Goal: Obtain resource: Download file/media

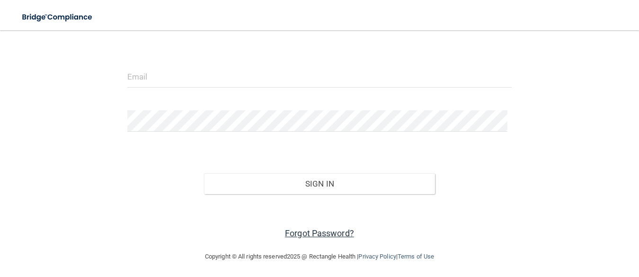
scroll to position [95, 0]
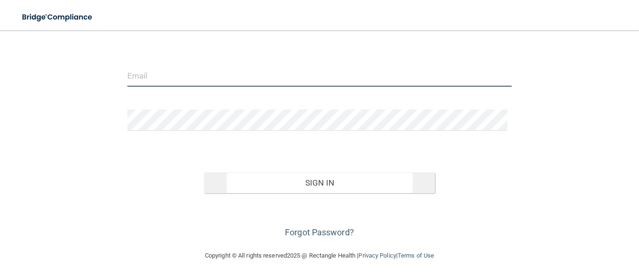
type input "[EMAIL_ADDRESS][DOMAIN_NAME]"
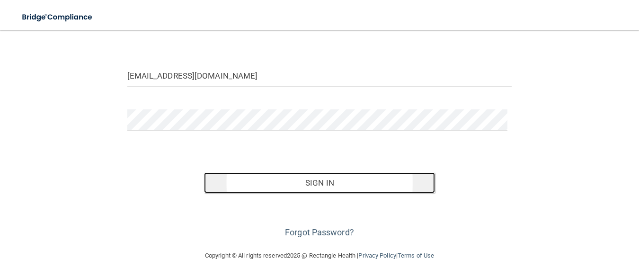
click at [317, 187] on button "Sign In" at bounding box center [319, 182] width 231 height 21
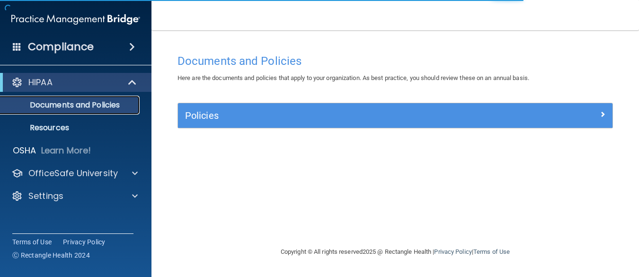
click at [101, 105] on p "Documents and Policies" at bounding box center [70, 104] width 129 height 9
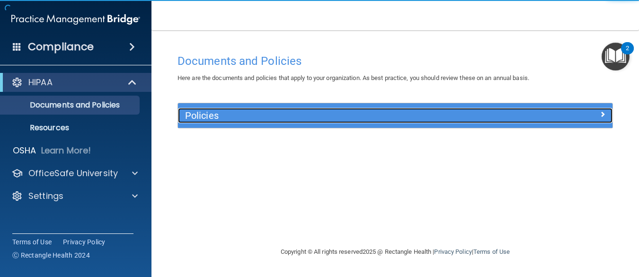
click at [605, 112] on span at bounding box center [603, 113] width 6 height 11
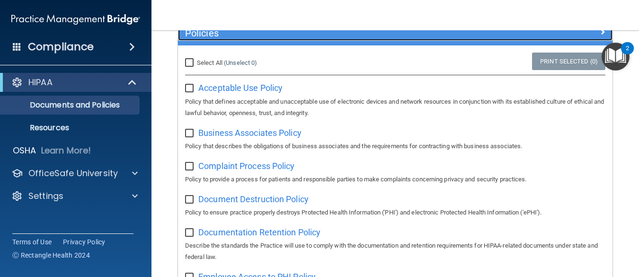
scroll to position [95, 0]
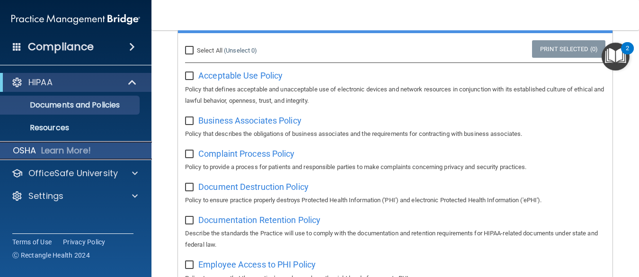
click at [61, 142] on div "OSHA Learn More!" at bounding box center [76, 150] width 166 height 19
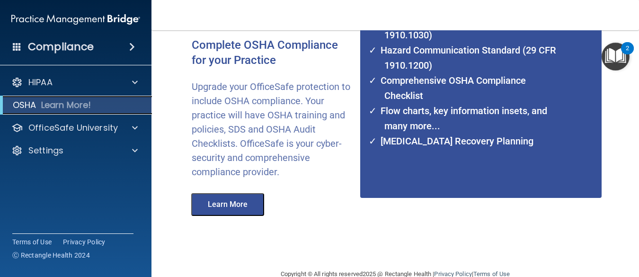
scroll to position [163, 0]
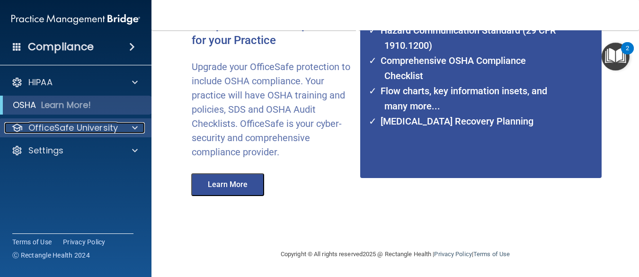
click at [86, 131] on p "OfficeSafe University" at bounding box center [73, 127] width 90 height 11
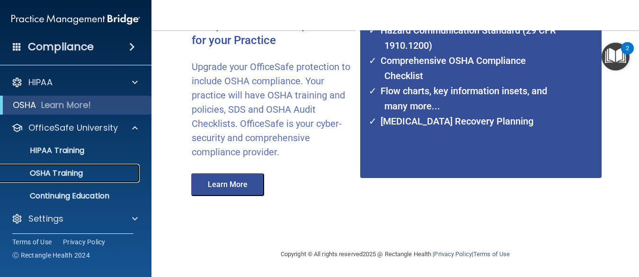
click at [82, 171] on p "OSHA Training" at bounding box center [44, 173] width 77 height 9
click at [53, 176] on p "OSHA Training" at bounding box center [44, 173] width 77 height 9
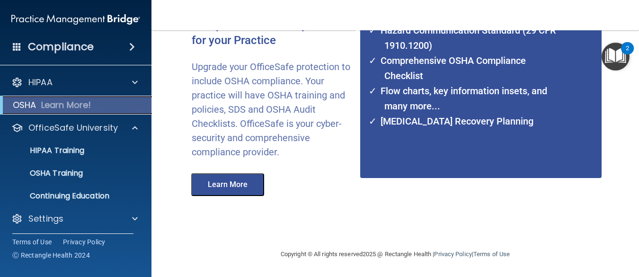
click at [73, 107] on p "Learn More!" at bounding box center [66, 104] width 50 height 11
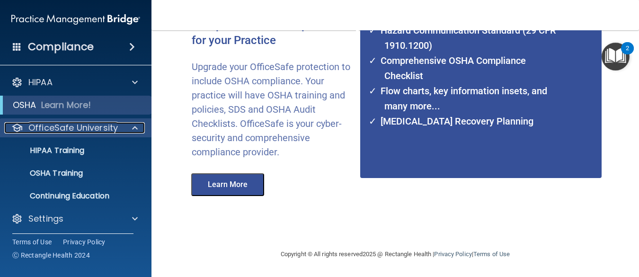
click at [45, 128] on p "OfficeSafe University" at bounding box center [73, 127] width 90 height 11
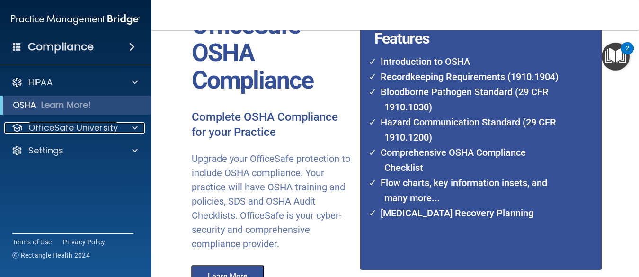
scroll to position [0, 0]
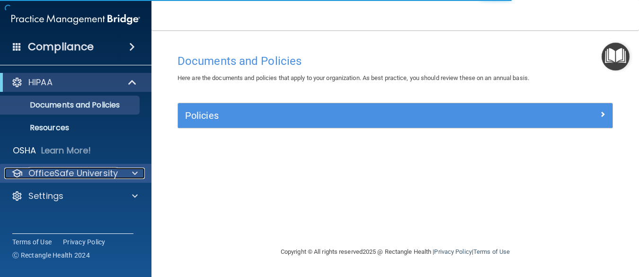
click at [78, 176] on p "OfficeSafe University" at bounding box center [73, 173] width 90 height 11
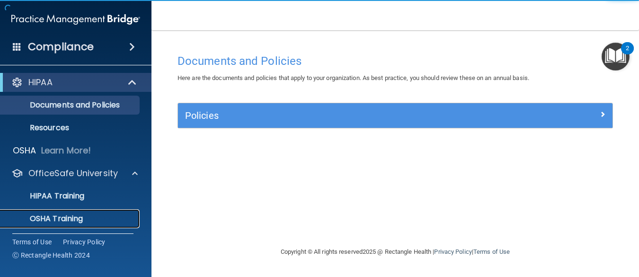
click at [53, 215] on p "OSHA Training" at bounding box center [44, 218] width 77 height 9
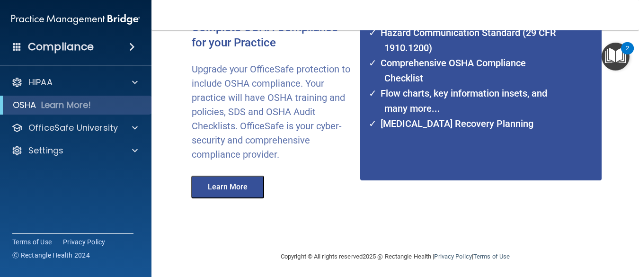
scroll to position [163, 0]
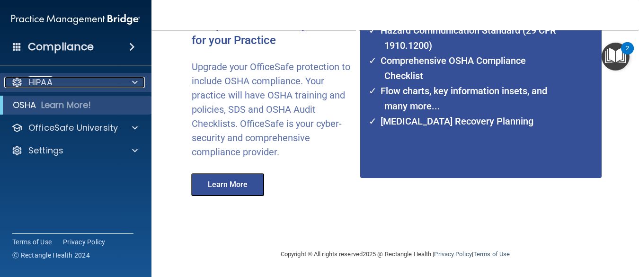
click at [57, 85] on div "HIPAA" at bounding box center [62, 82] width 117 height 11
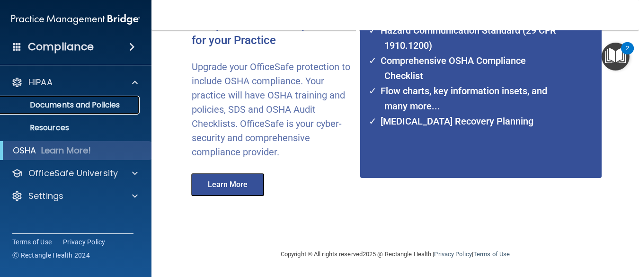
click at [64, 108] on p "Documents and Policies" at bounding box center [70, 104] width 129 height 9
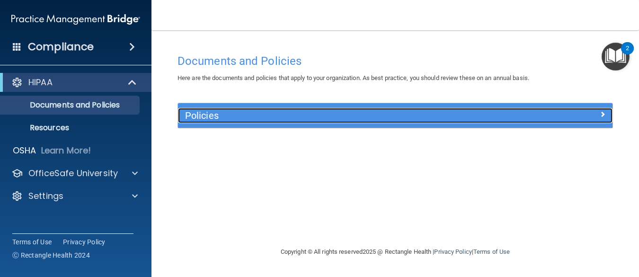
click at [602, 112] on span at bounding box center [603, 113] width 6 height 11
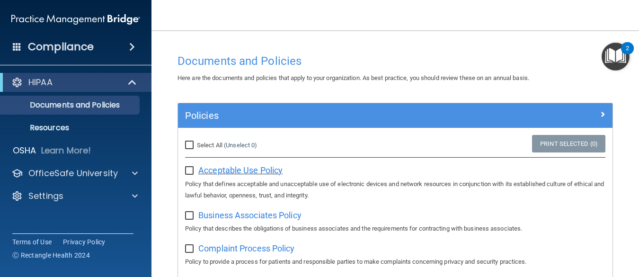
click at [258, 171] on span "Acceptable Use Policy" at bounding box center [240, 170] width 84 height 10
click at [70, 132] on p "Resources" at bounding box center [70, 127] width 129 height 9
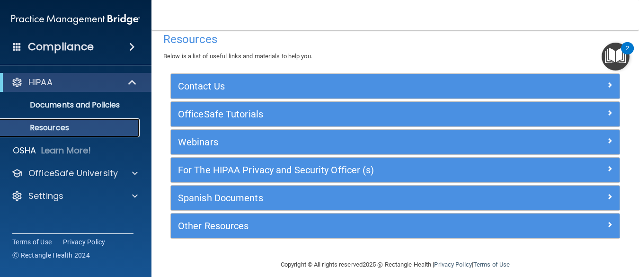
scroll to position [23, 0]
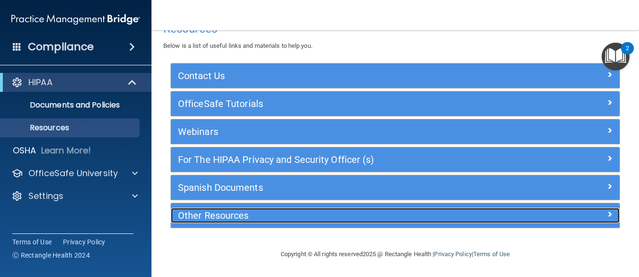
click at [226, 214] on h5 "Other Resources" at bounding box center [339, 215] width 323 height 10
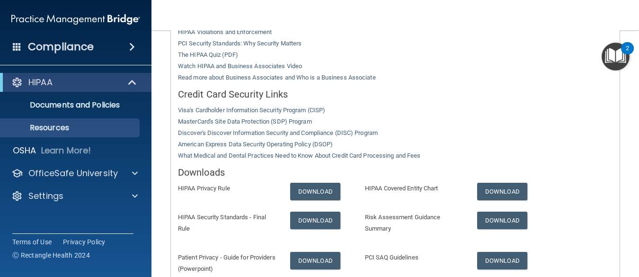
scroll to position [307, 0]
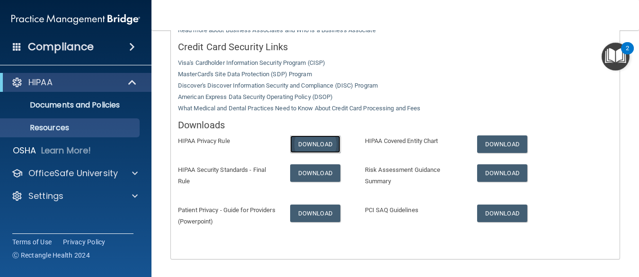
click at [307, 144] on link "Download" at bounding box center [315, 144] width 50 height 18
click at [79, 126] on p "Resources" at bounding box center [70, 127] width 129 height 9
click at [109, 44] on div "Compliance" at bounding box center [76, 46] width 152 height 21
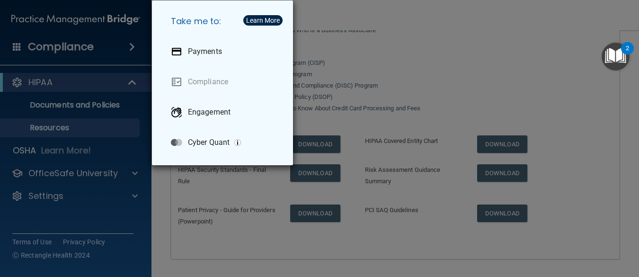
click at [370, 18] on div "Take me to: Payments Compliance Engagement Cyber Quant" at bounding box center [319, 138] width 639 height 277
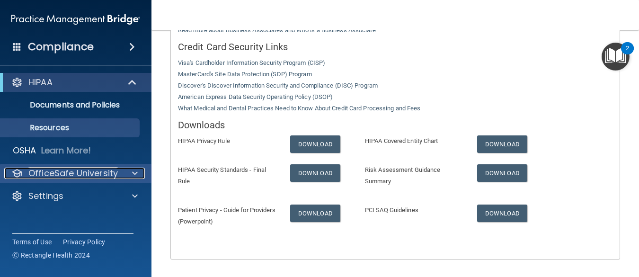
click at [115, 173] on p "OfficeSafe University" at bounding box center [73, 173] width 90 height 11
